Goal: Information Seeking & Learning: Check status

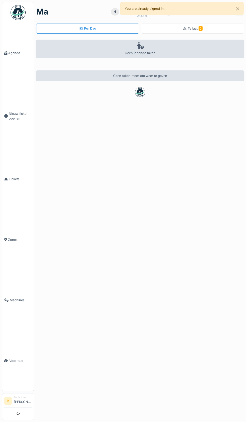
click at [15, 55] on span "Agenda" at bounding box center [20, 53] width 24 height 5
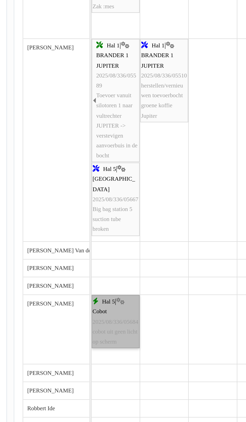
click at [87, 340] on link "Hal 5 | Cobot 2025/08/336/05684 cobot uit geen licht op scherm" at bounding box center [86, 338] width 23 height 26
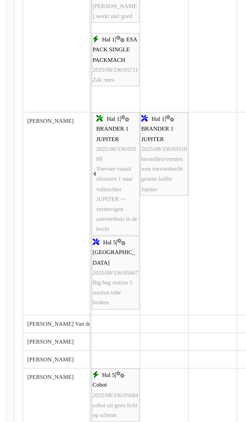
scroll to position [403, 0]
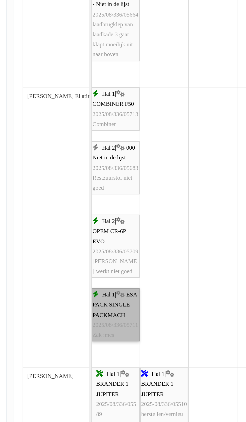
click at [87, 338] on link "Hal 1 | ESA PACK SINGLE PACKMACH 2025/08/336/05711 Zak :mes" at bounding box center [86, 335] width 23 height 26
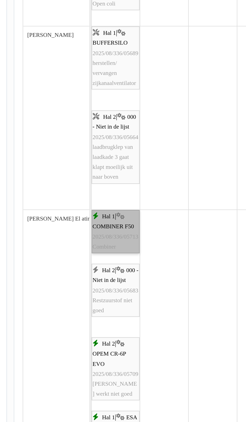
click at [88, 301] on link "Hal 1 | COMBINER F50 2025/08/336/05713 Combiner" at bounding box center [86, 294] width 23 height 21
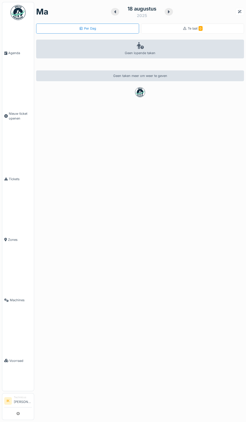
click at [11, 55] on span "Agenda" at bounding box center [20, 53] width 24 height 5
